Goal: Obtain resource: Download file/media

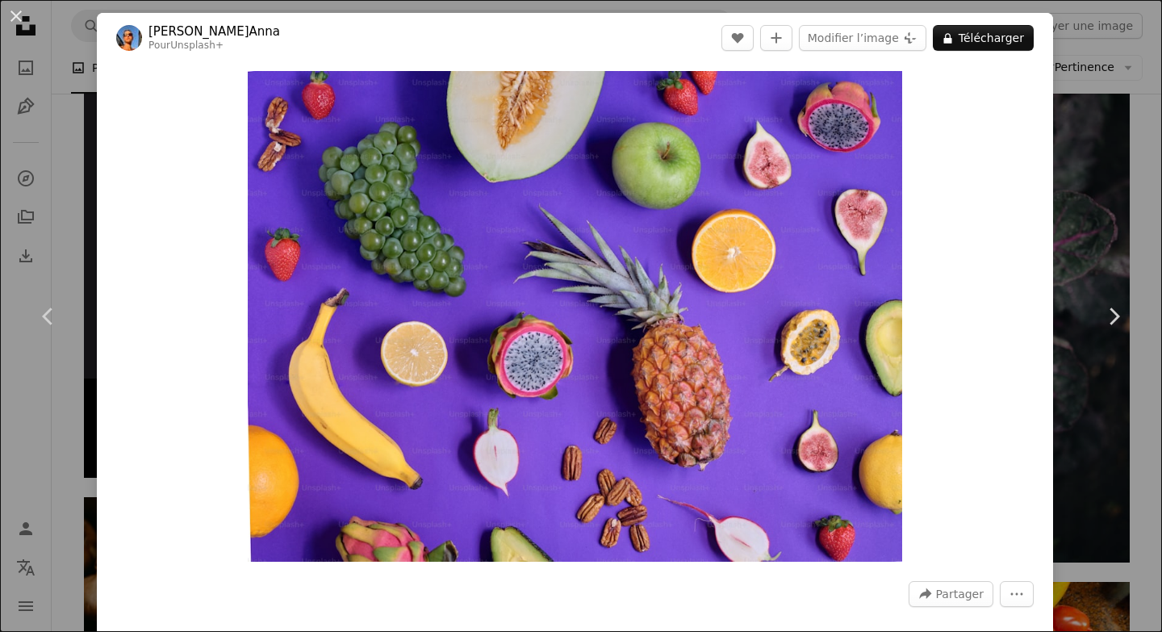
scroll to position [0, 952]
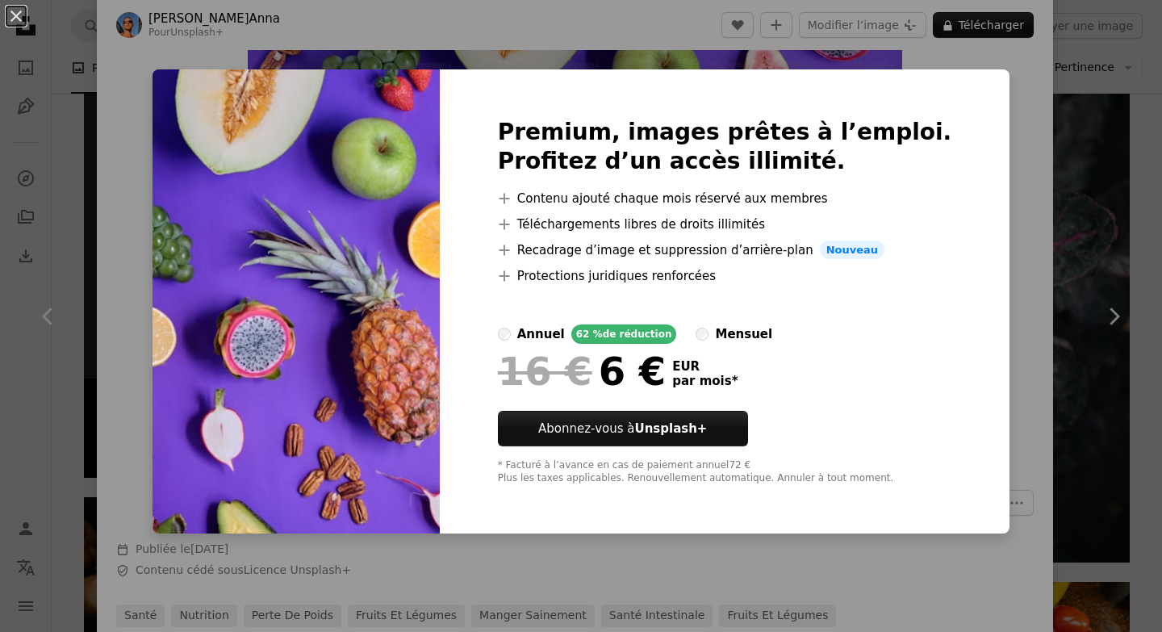
click at [996, 127] on div "An X shape Premium, images prêtes à l’emploi. Profitez d’un accès illimité. A p…" at bounding box center [581, 316] width 1162 height 632
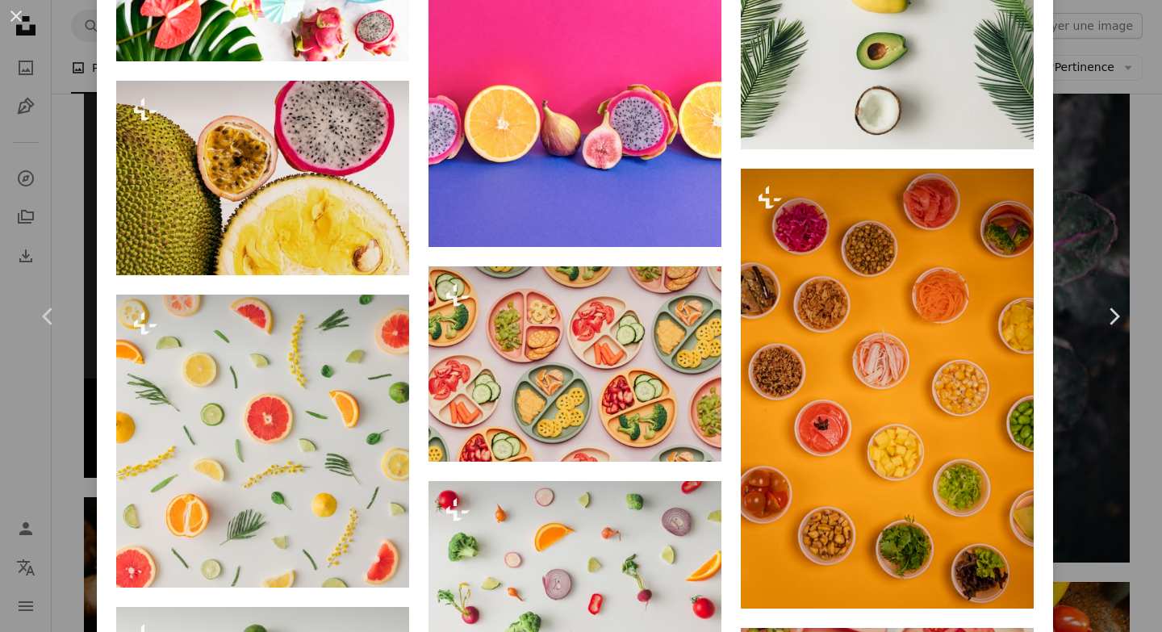
scroll to position [1317, 0]
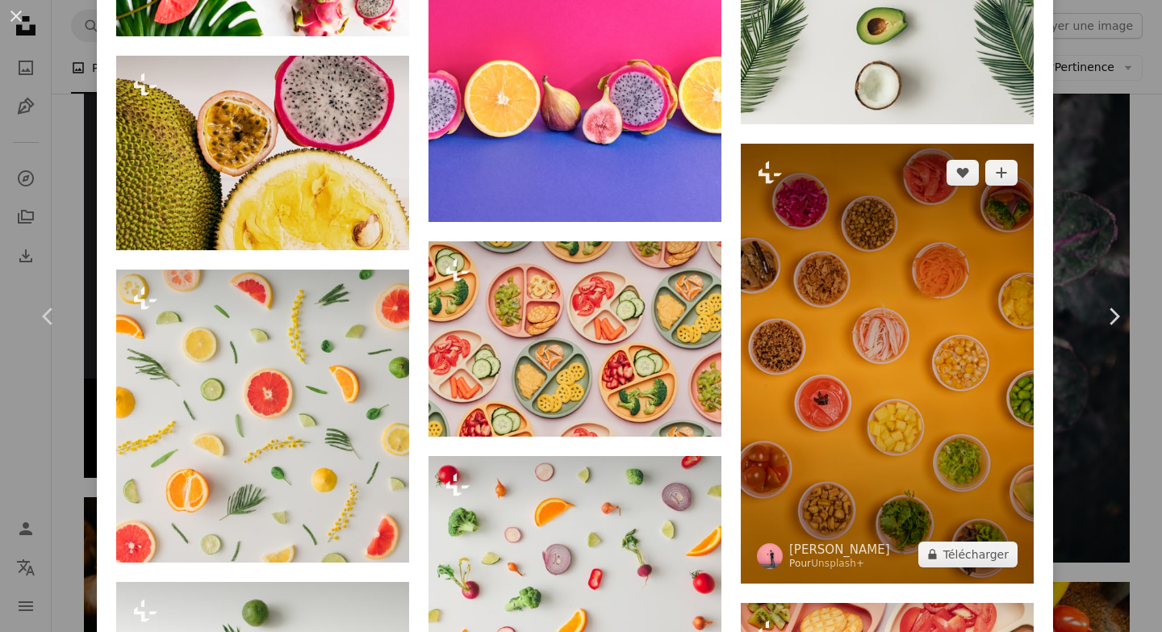
click at [962, 466] on img at bounding box center [887, 364] width 293 height 440
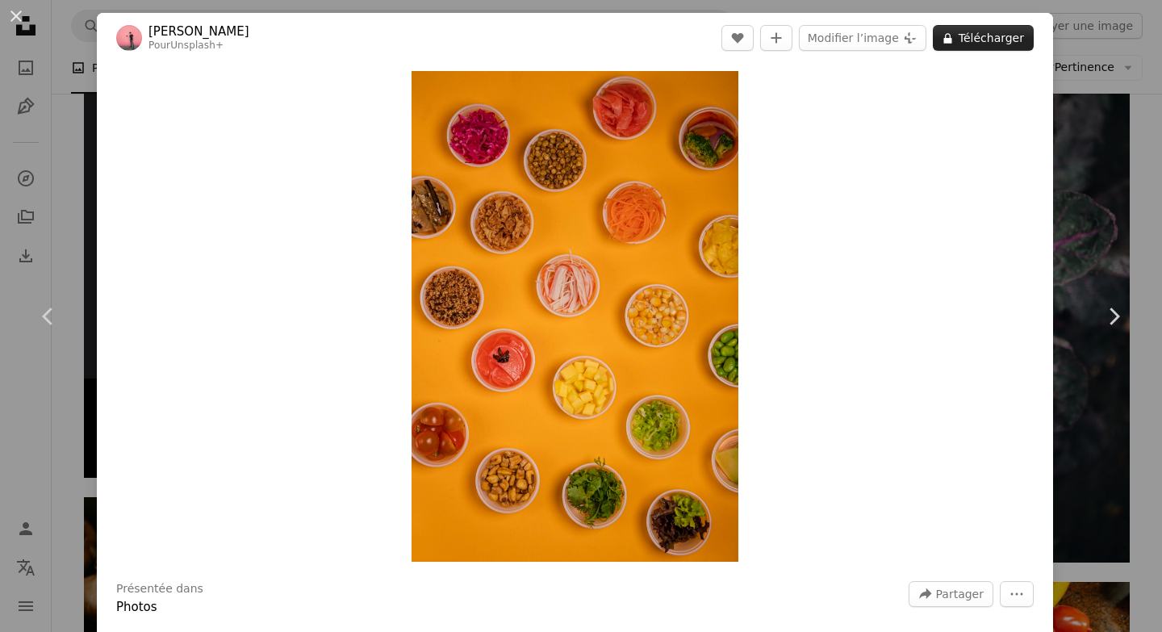
click at [951, 40] on icon at bounding box center [947, 38] width 8 height 10
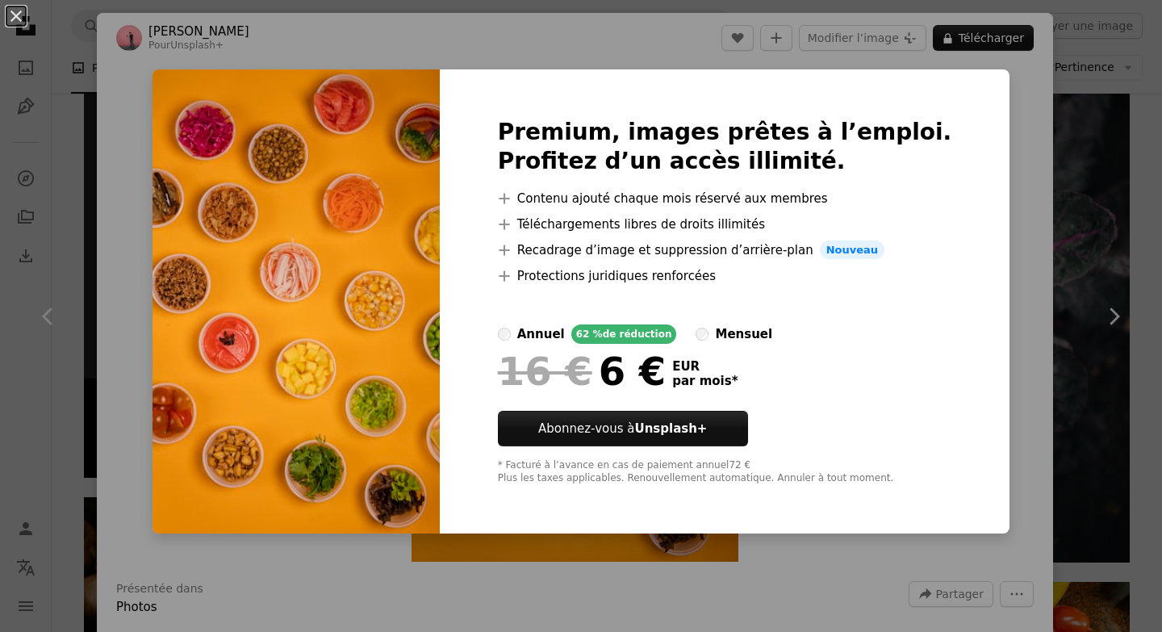
click at [996, 179] on div "An X shape Premium, images prêtes à l’emploi. Profitez d’un accès illimité. A p…" at bounding box center [581, 316] width 1162 height 632
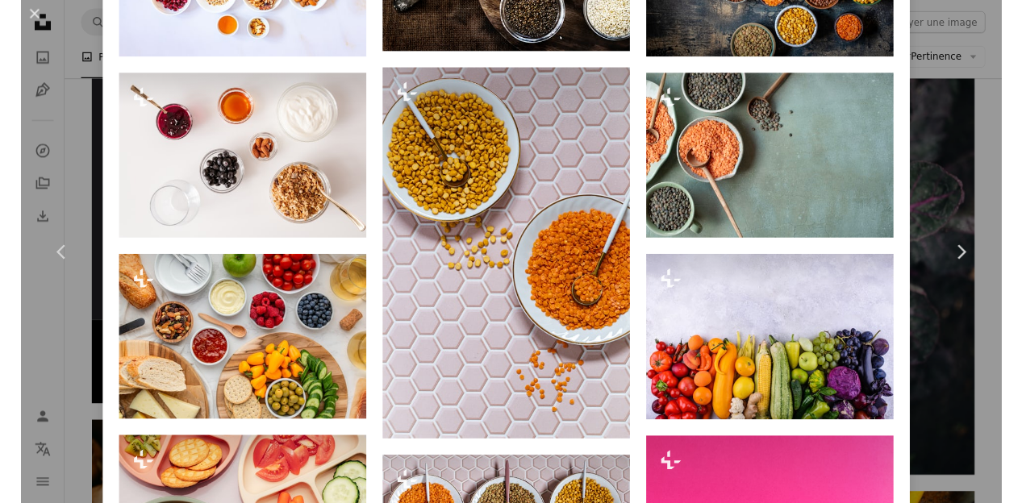
scroll to position [2486, 0]
